Goal: Task Accomplishment & Management: Complete application form

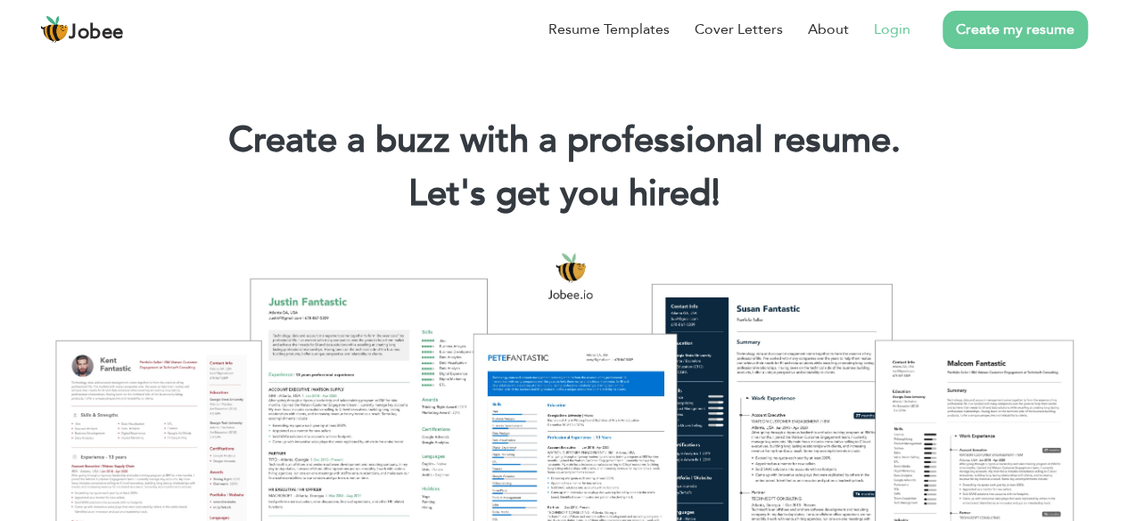
click at [897, 31] on link "Login" at bounding box center [892, 29] width 37 height 21
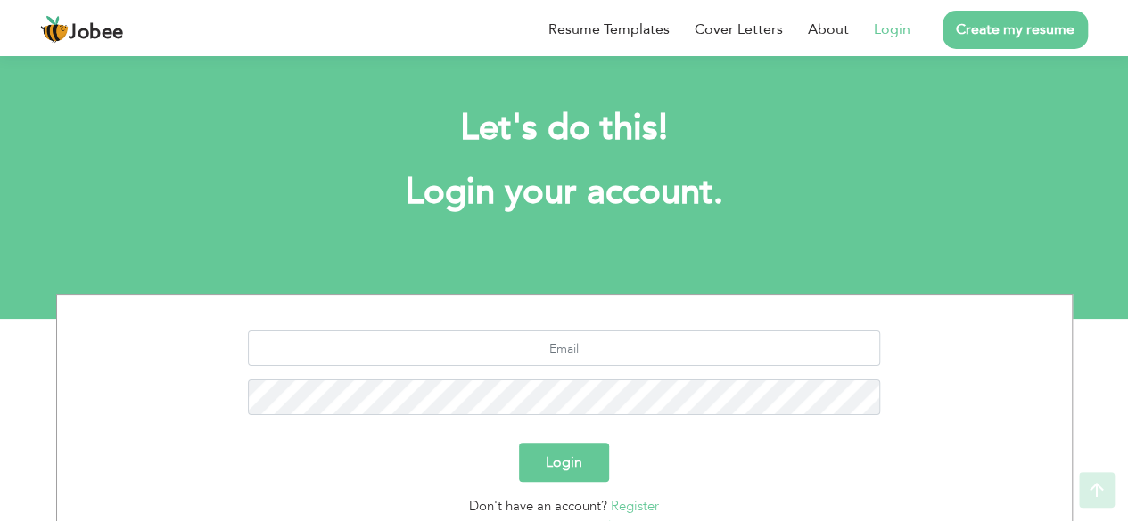
scroll to position [155, 0]
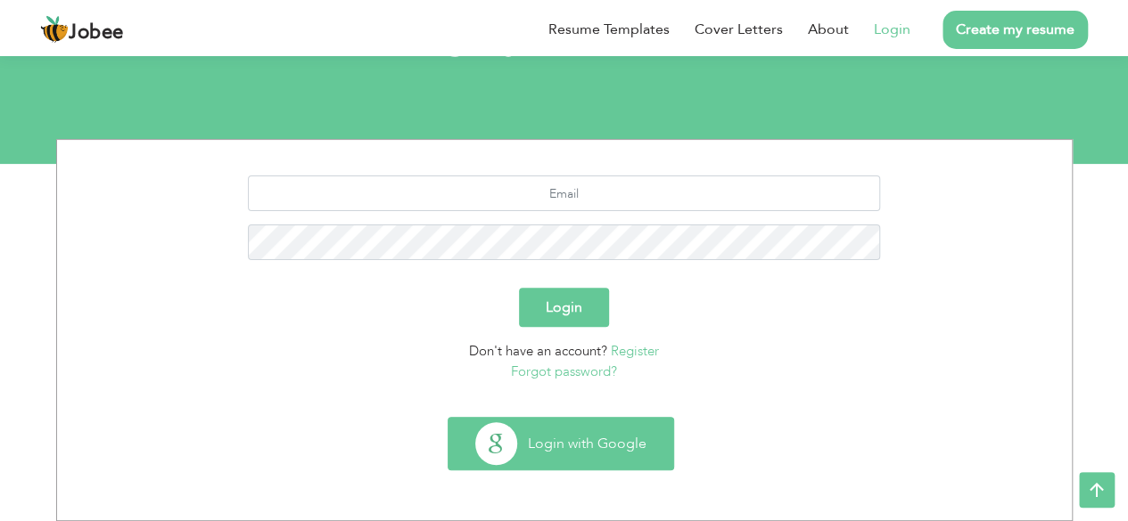
click at [546, 447] on button "Login with Google" at bounding box center [560, 444] width 225 height 52
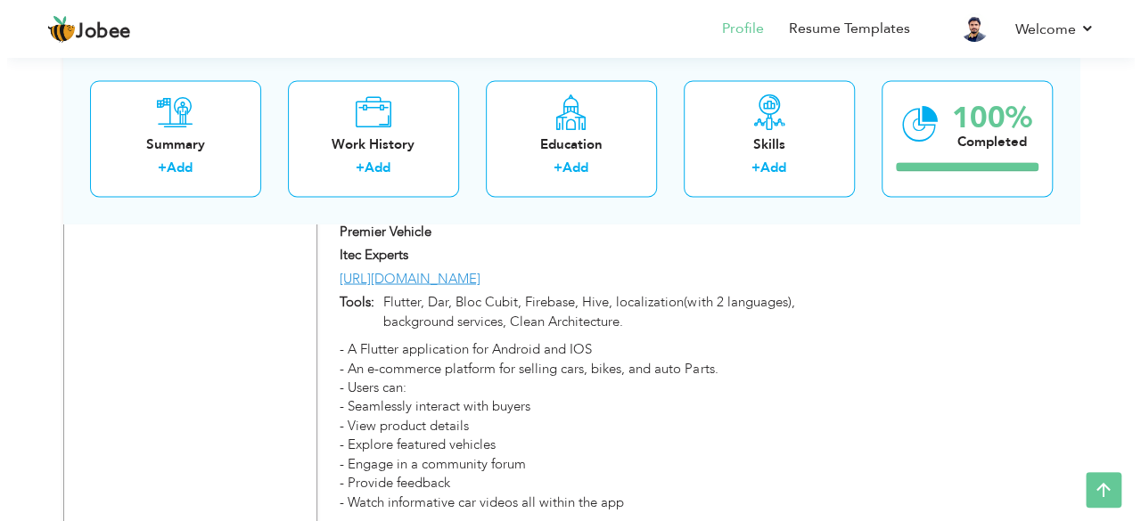
scroll to position [1448, 0]
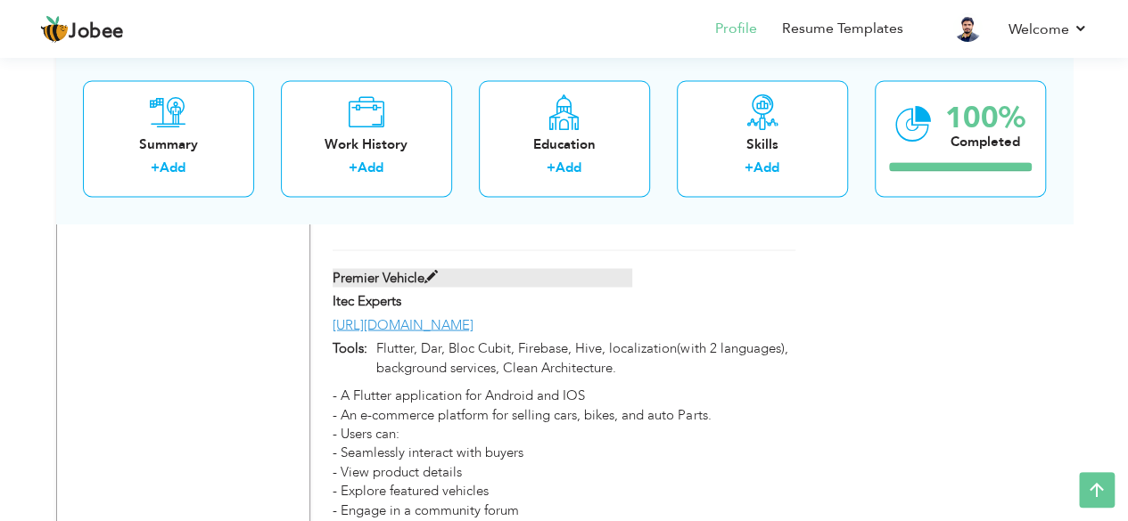
click at [430, 270] on span at bounding box center [430, 276] width 13 height 13
type input "Premier Vehicle"
type input "Itec Experts"
type input "[URL][DOMAIN_NAME]"
type input "Flutter, Dar, Bloc Cubit, Firebase, Hive, localization(with 2 languages), backg…"
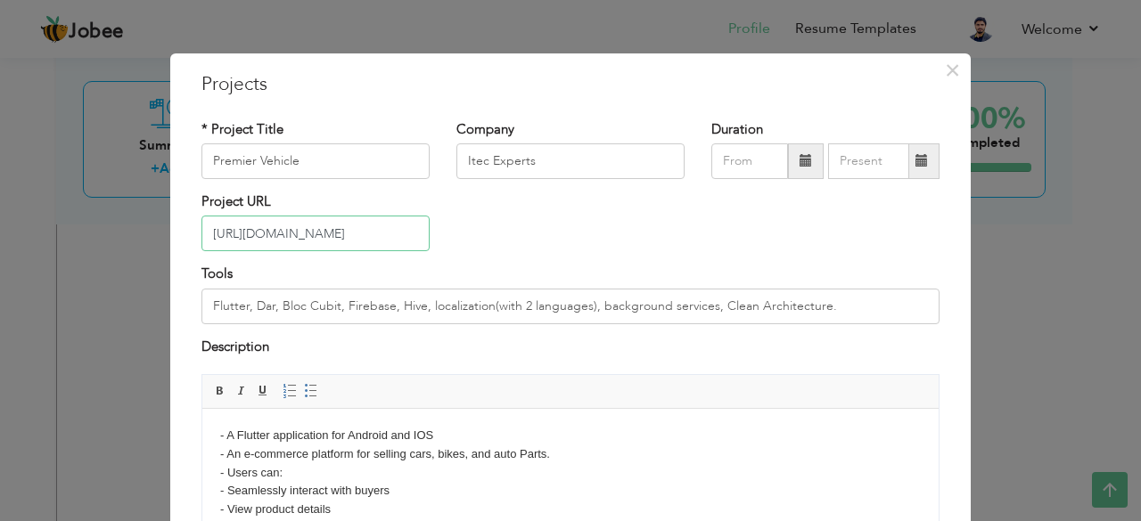
click at [402, 233] on input "[URL][DOMAIN_NAME]" at bounding box center [315, 234] width 228 height 36
click at [412, 236] on input "[URL][DOMAIN_NAME]" at bounding box center [315, 234] width 228 height 36
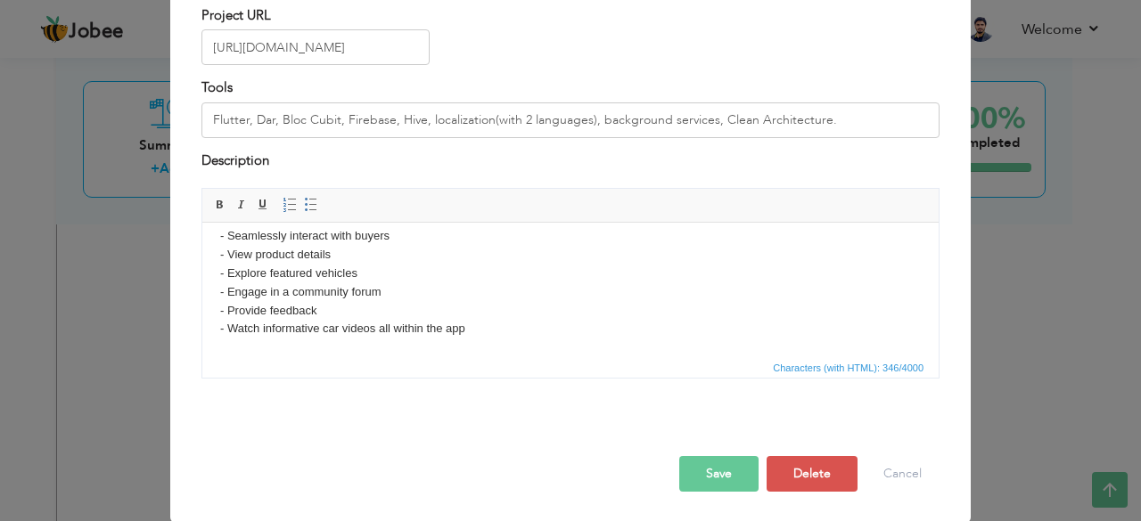
scroll to position [0, 0]
click at [510, 330] on body "- A Flutter application for Android and IOS - An e-commerce platform for sellin…" at bounding box center [570, 255] width 701 height 167
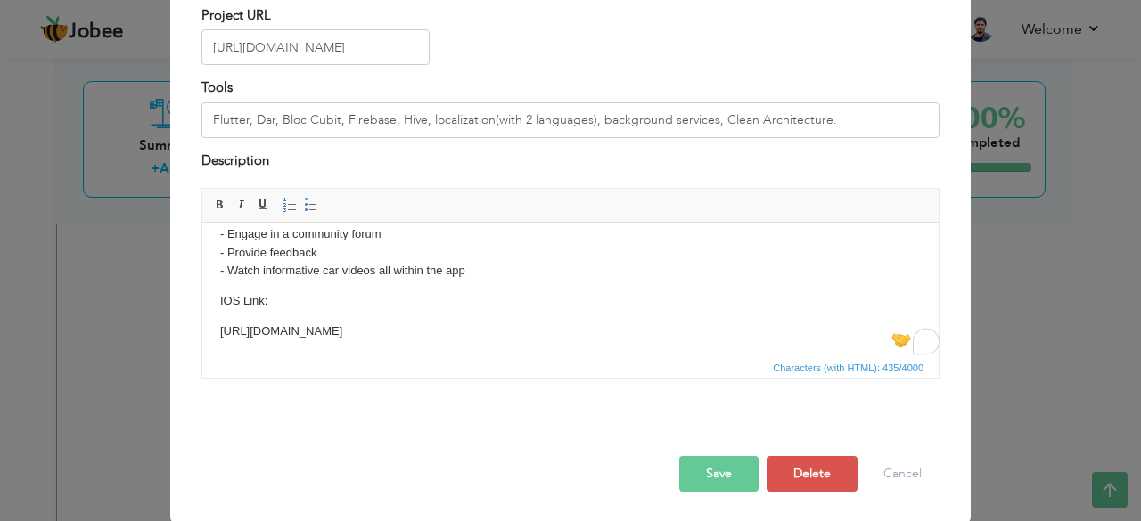
scroll to position [127, 0]
click at [216, 329] on html "- A Flutter application for Android and IOS - An e-commerce platform for sellin…" at bounding box center [570, 237] width 736 height 282
click at [715, 466] on button "Save" at bounding box center [718, 474] width 79 height 36
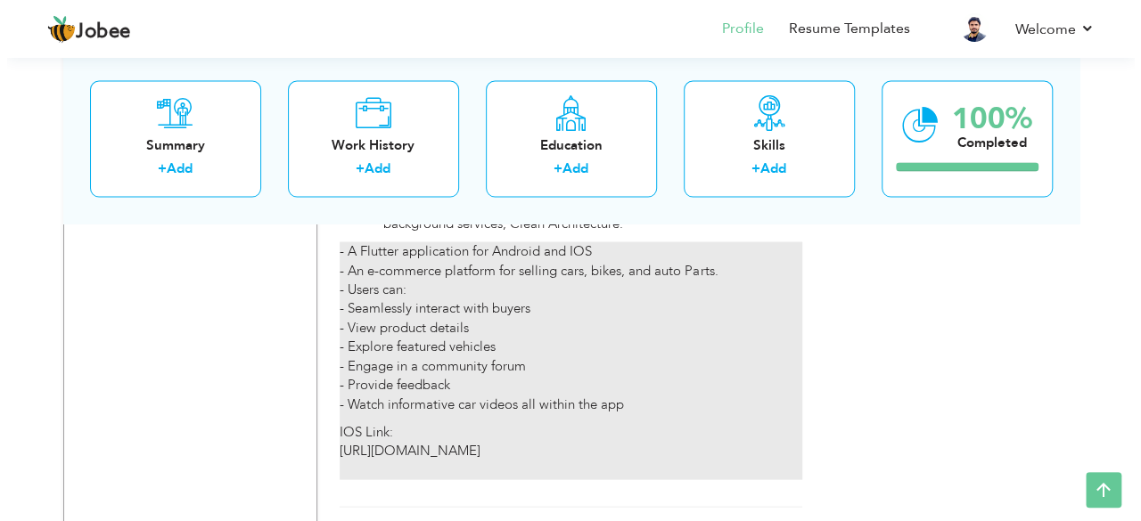
scroll to position [1324, 0]
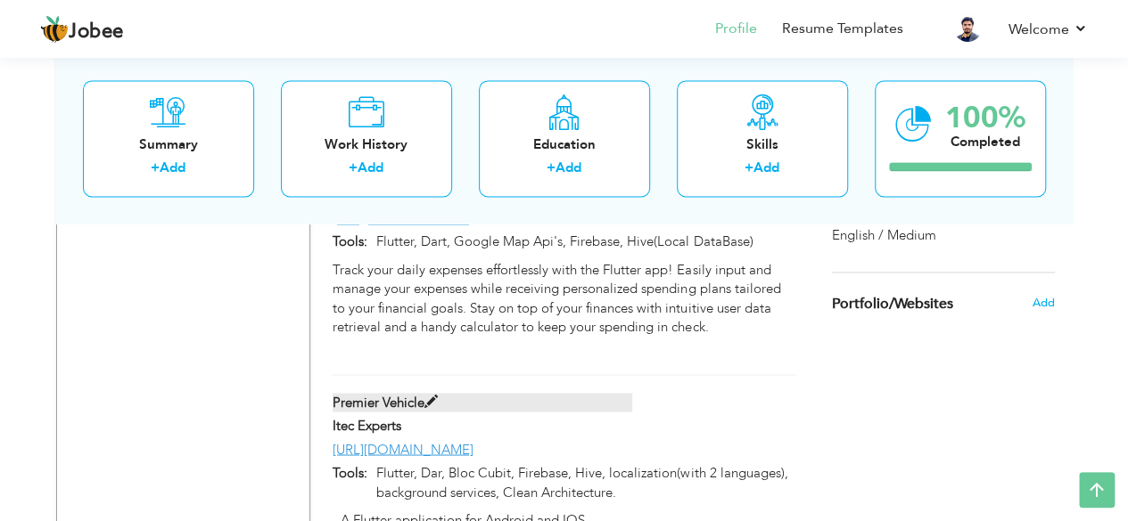
click at [423, 393] on label "Premier Vehicle" at bounding box center [482, 402] width 300 height 19
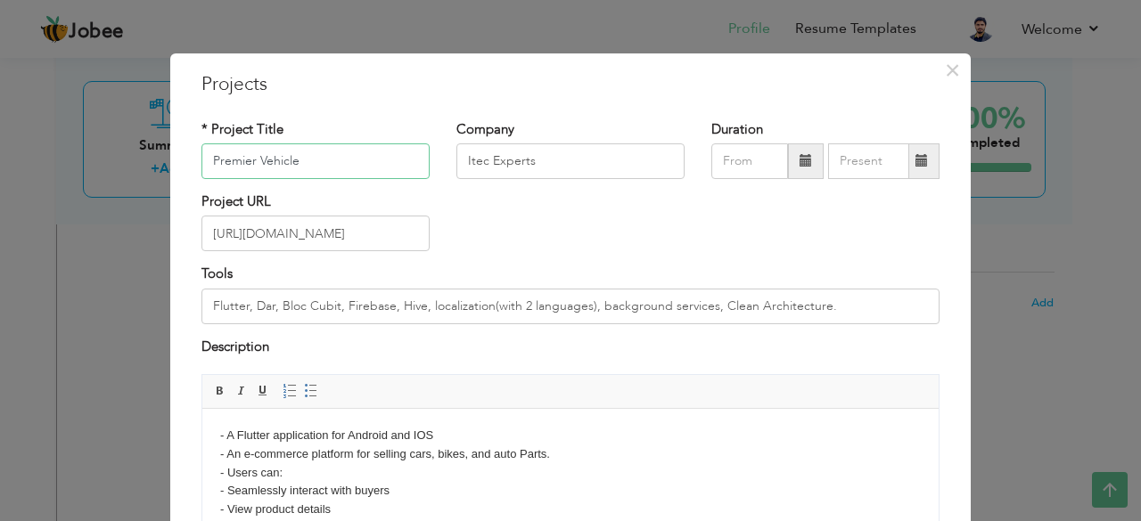
scroll to position [186, 0]
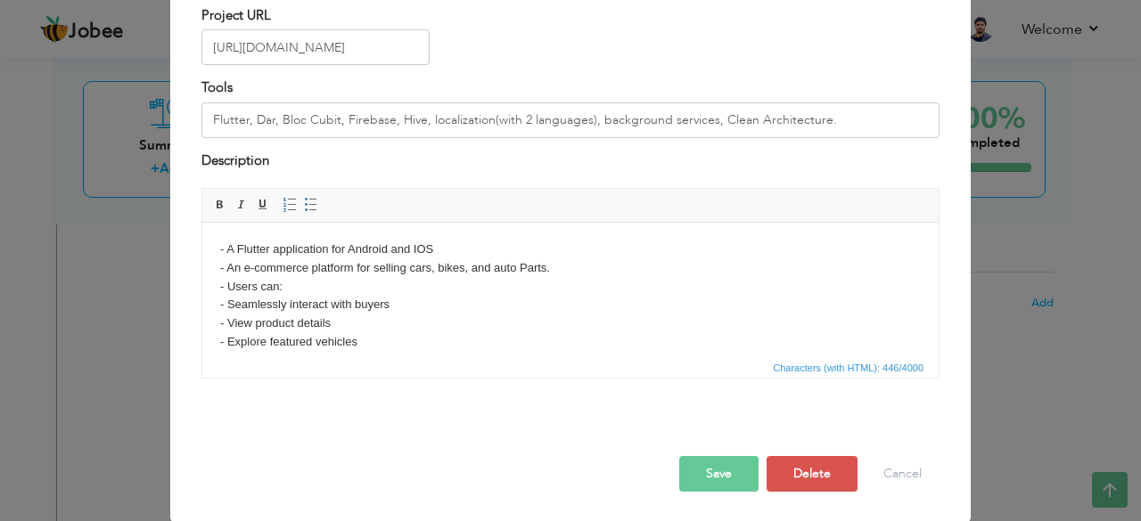
click at [662, 336] on p "- A Flutter application for Android and IOS - An e-commerce platform for sellin…" at bounding box center [570, 324] width 701 height 167
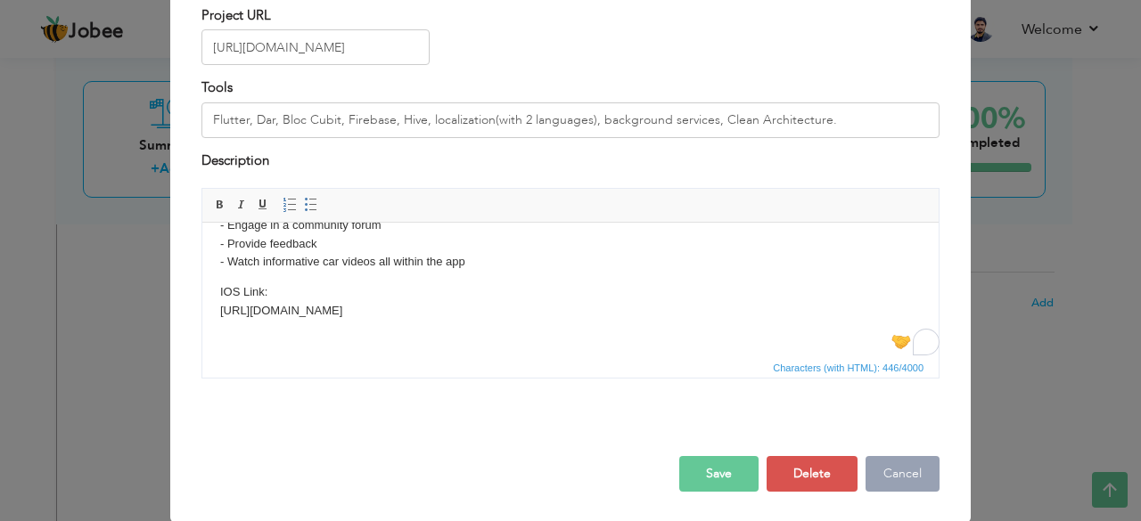
click at [893, 477] on button "Cancel" at bounding box center [903, 474] width 74 height 36
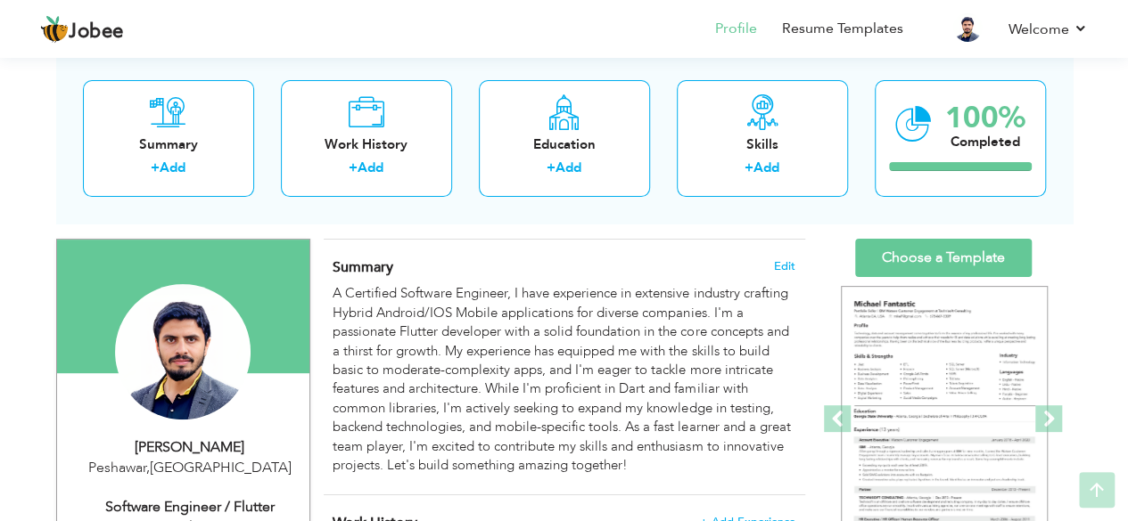
scroll to position [98, 0]
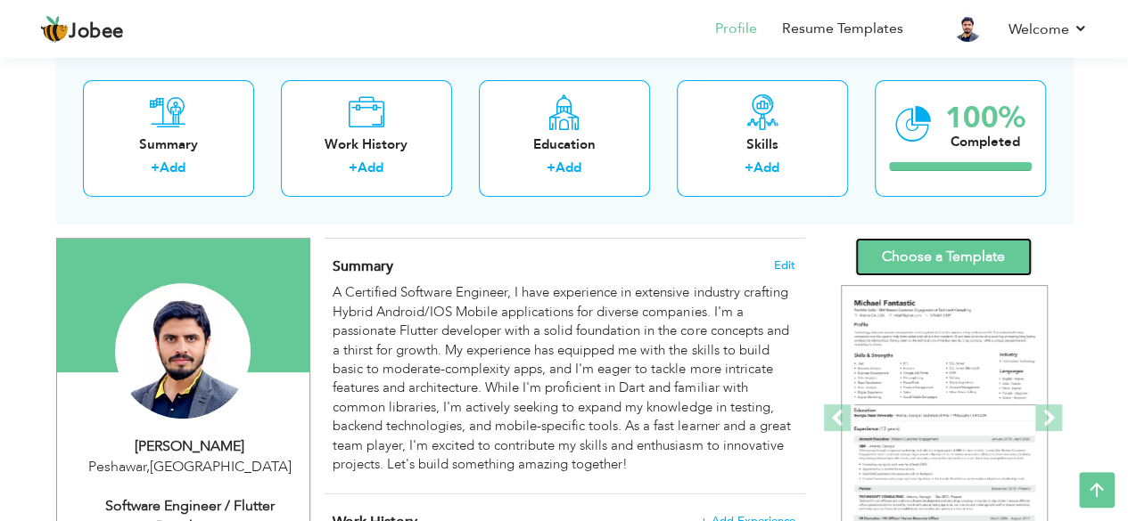
click at [957, 261] on link "Choose a Template" at bounding box center [943, 257] width 176 height 38
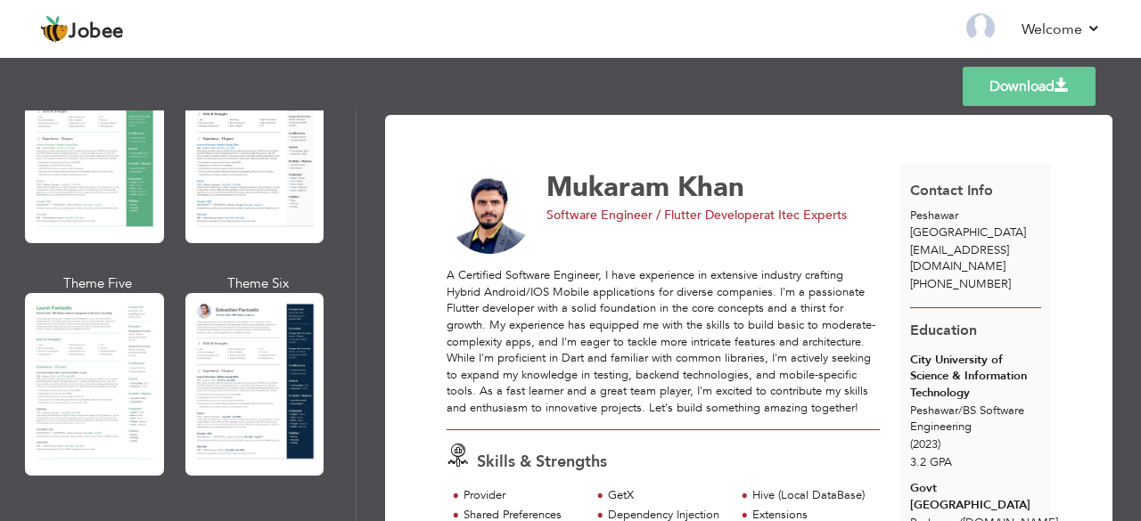
scroll to position [488, 0]
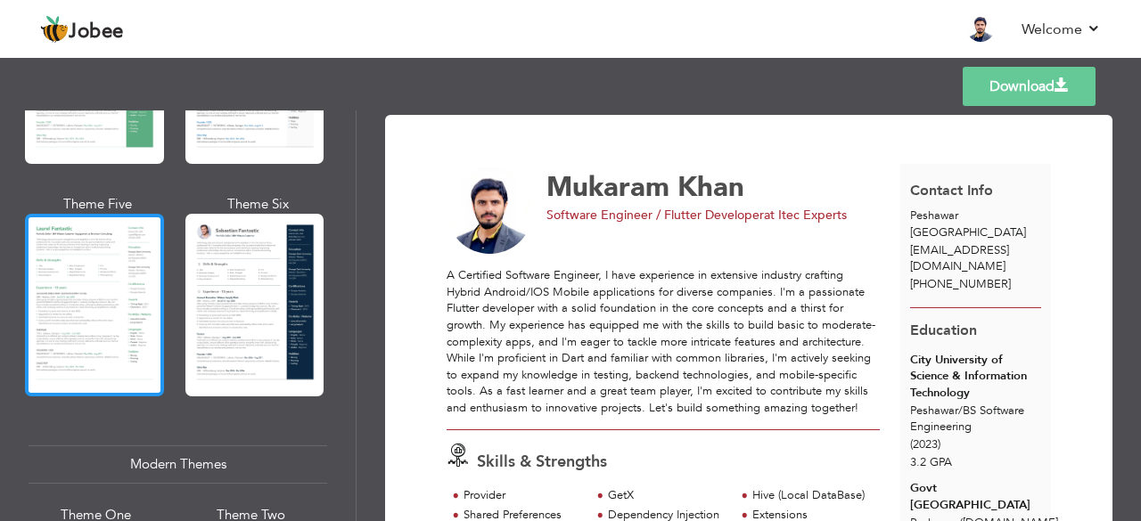
click at [55, 293] on div at bounding box center [94, 305] width 139 height 183
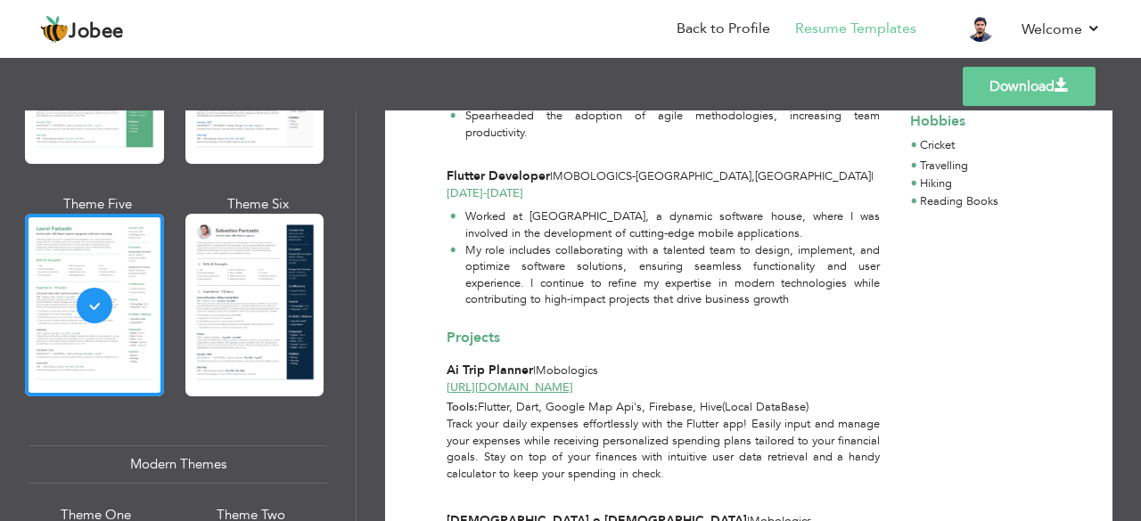
scroll to position [708, 0]
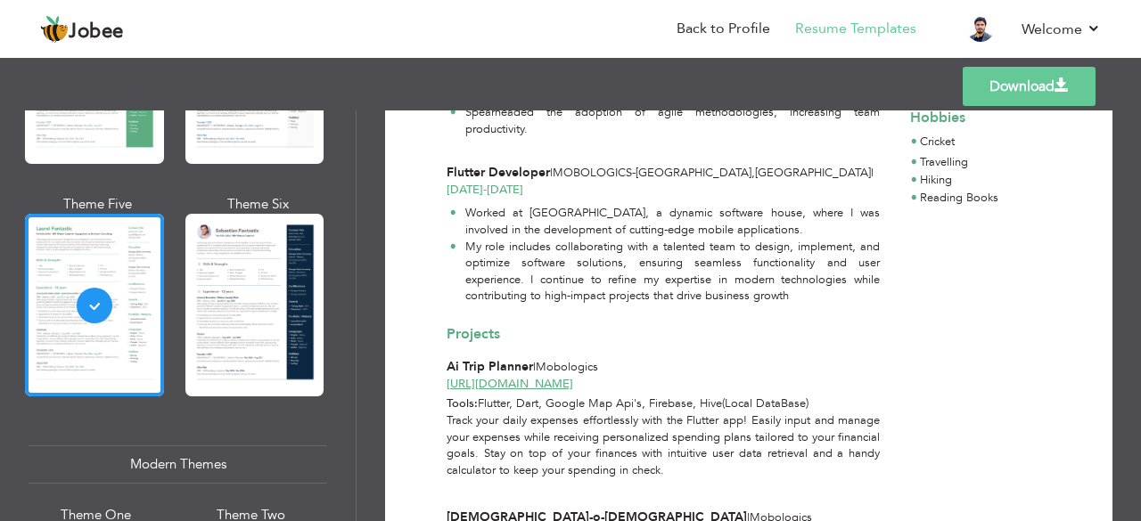
click at [241, 456] on div "Modern Themes" at bounding box center [178, 465] width 299 height 38
click at [196, 446] on div "Modern Themes" at bounding box center [178, 465] width 299 height 38
click at [166, 448] on div "Modern Themes" at bounding box center [178, 465] width 299 height 38
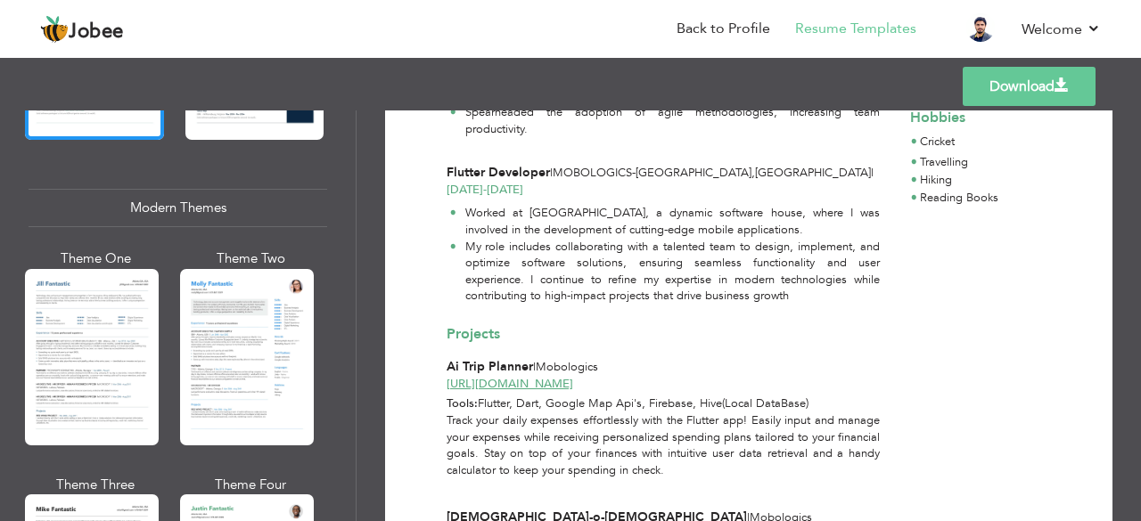
scroll to position [749, 0]
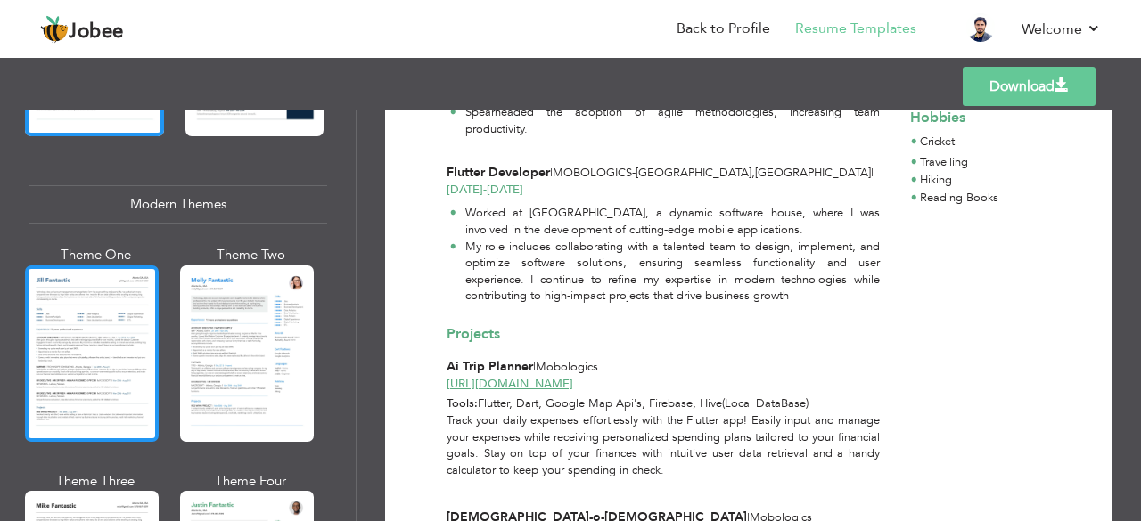
click at [79, 343] on div at bounding box center [92, 354] width 134 height 176
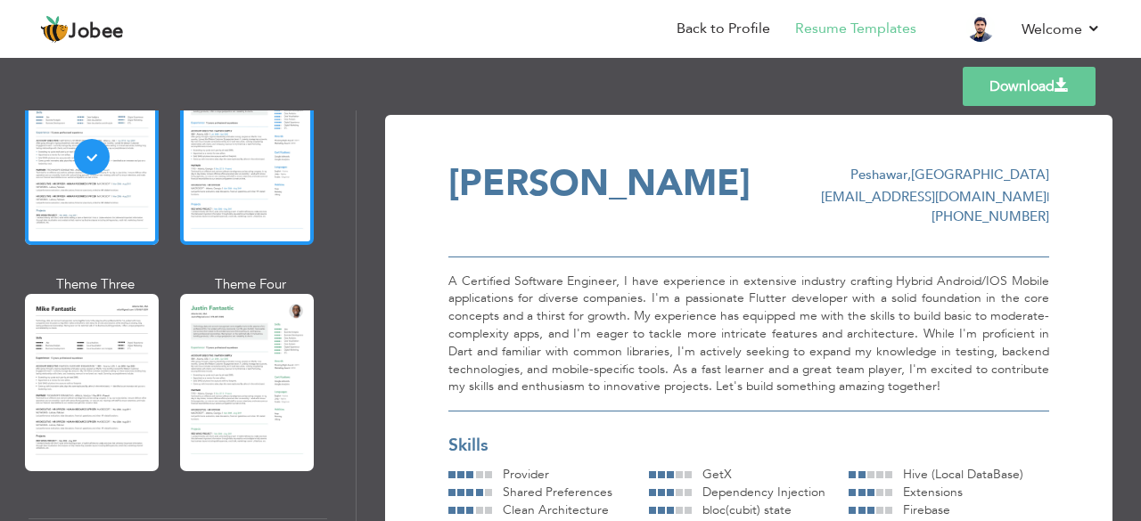
scroll to position [948, 0]
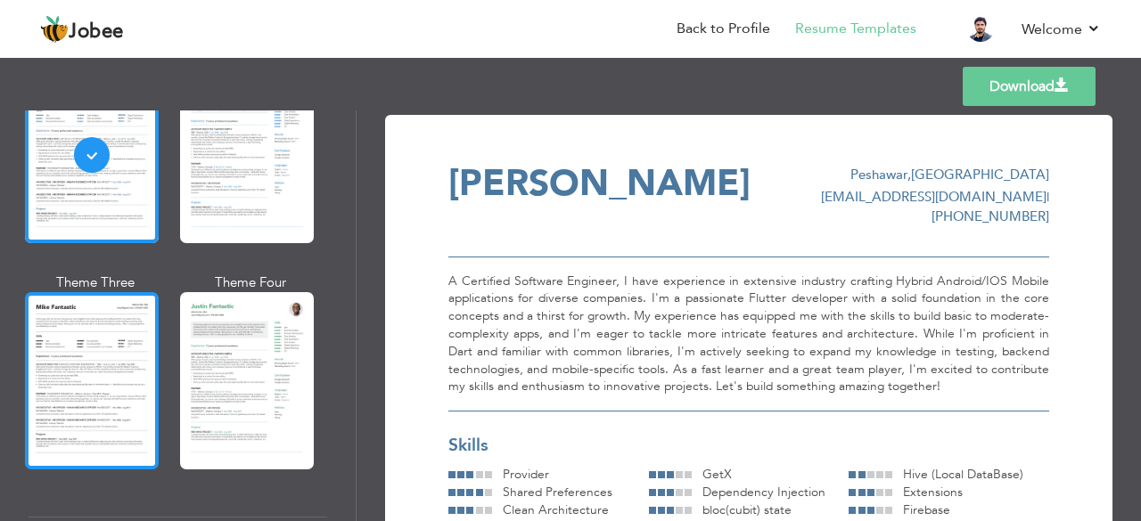
click at [104, 346] on div at bounding box center [92, 380] width 134 height 176
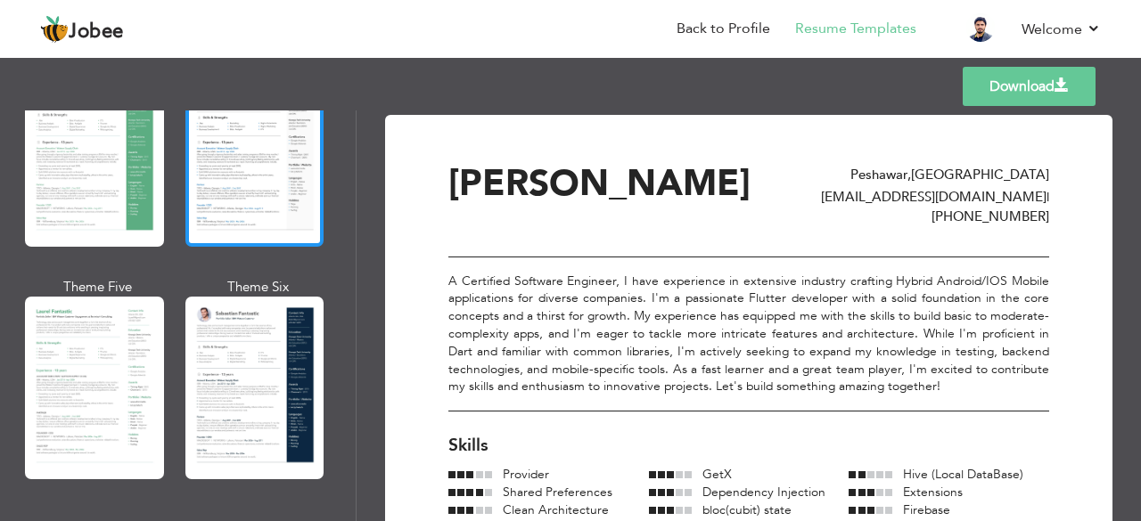
scroll to position [406, 0]
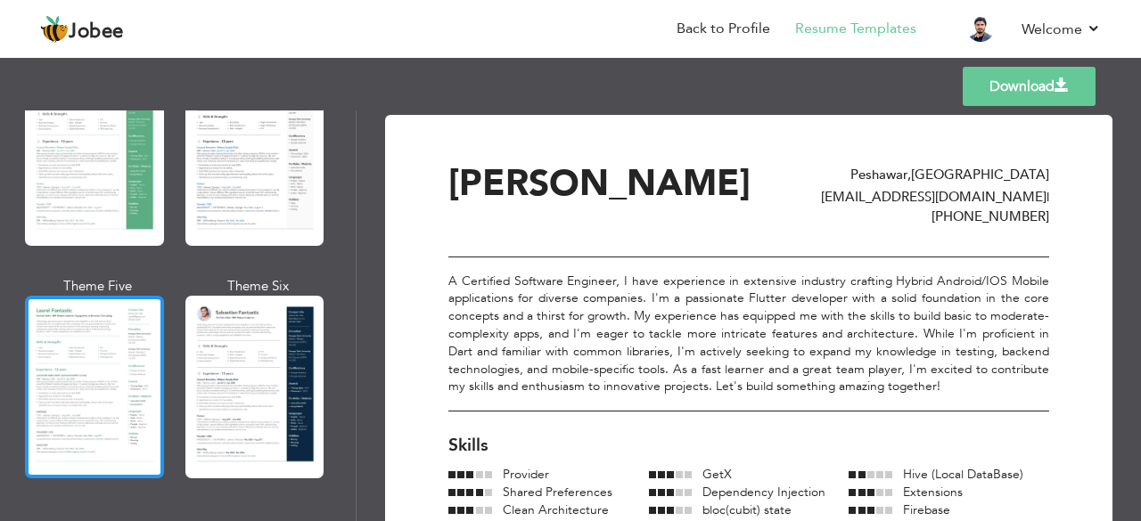
click at [49, 397] on div at bounding box center [94, 387] width 139 height 183
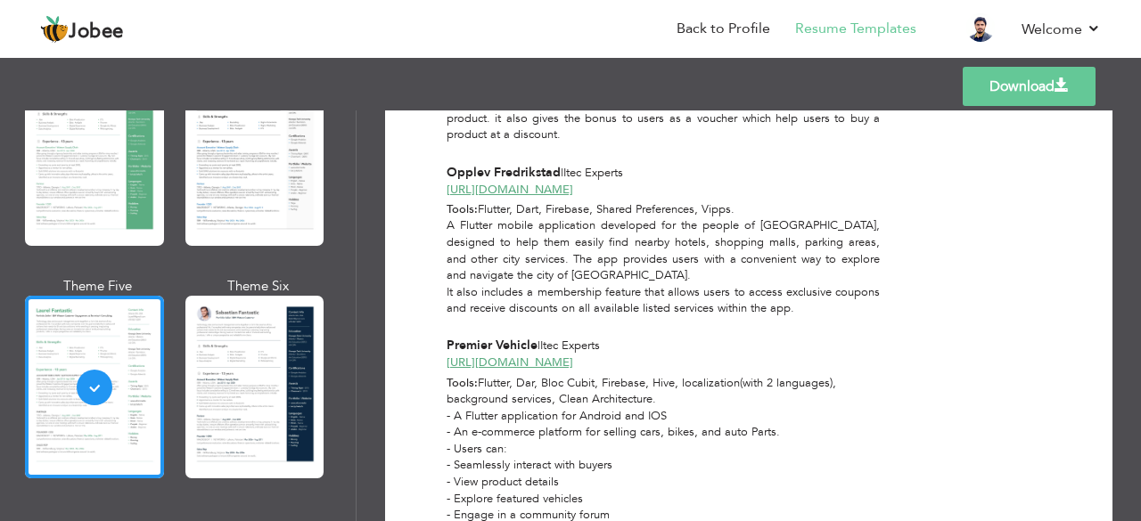
scroll to position [1711, 0]
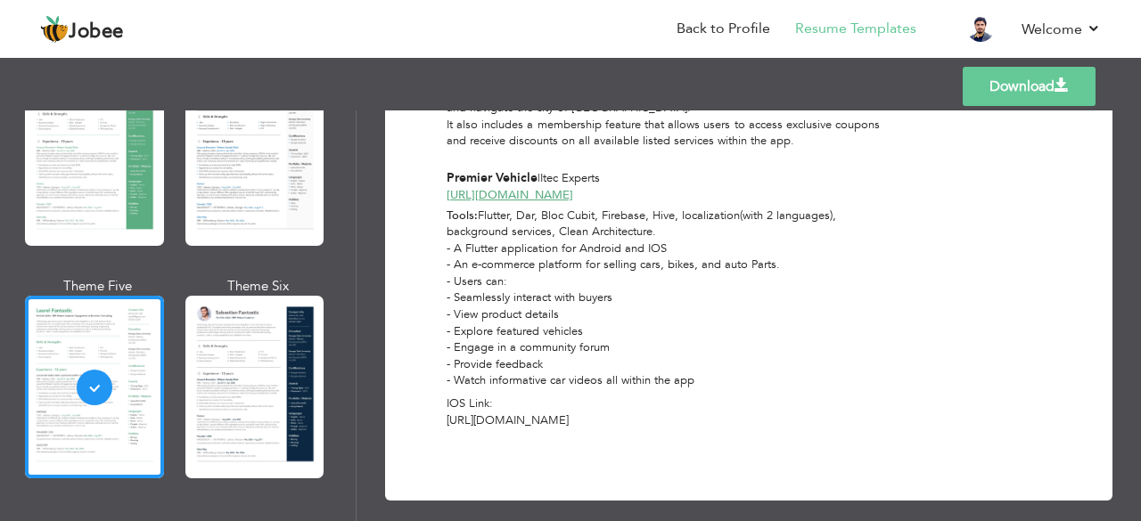
click at [1030, 82] on link "Download" at bounding box center [1029, 86] width 133 height 39
